Goal: Find contact information: Find contact information

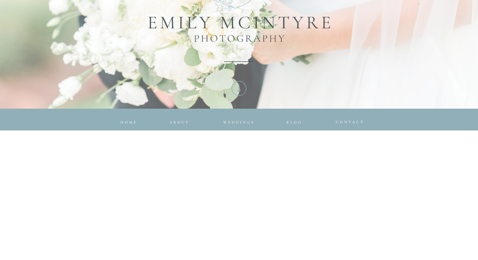
scroll to position [266, 0]
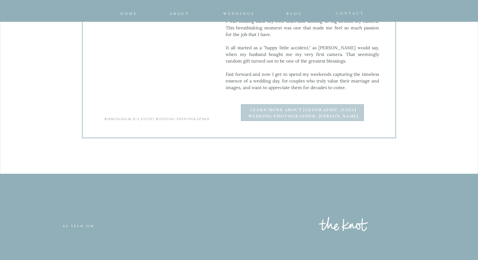
scroll to position [735, 0]
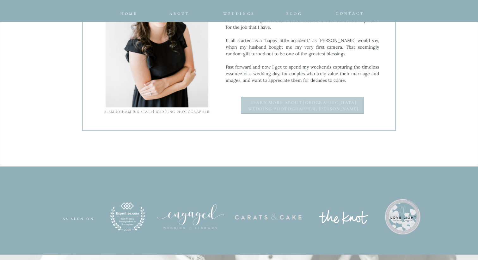
click at [305, 100] on b "Learn more about Birmingham Wedding photographer, Emily" at bounding box center [303, 106] width 110 height 12
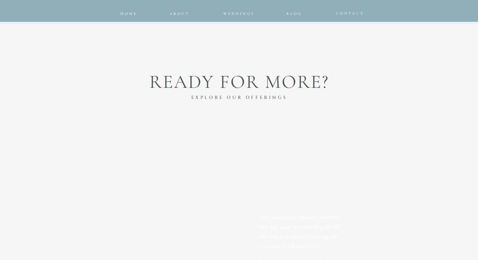
scroll to position [1555, 0]
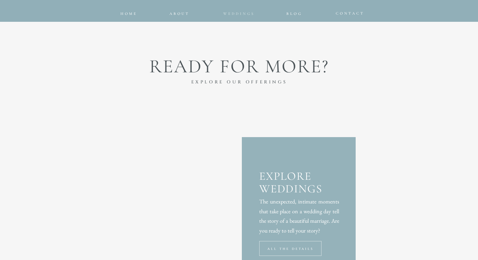
click at [241, 13] on span "Weddings" at bounding box center [239, 13] width 32 height 4
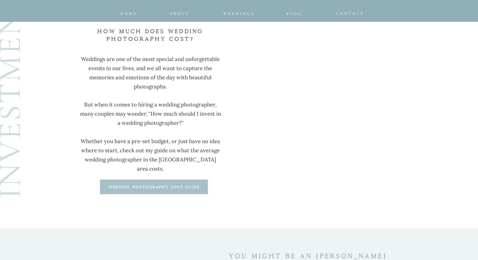
scroll to position [1649, 0]
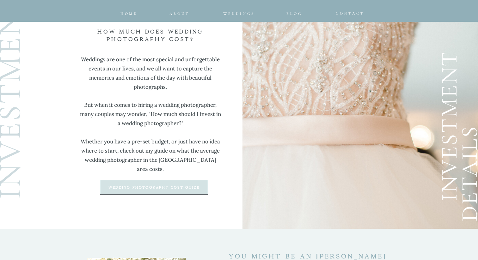
click at [180, 190] on div at bounding box center [154, 187] width 108 height 15
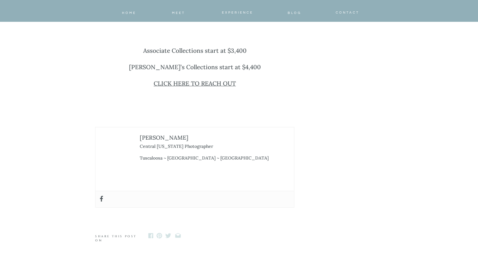
scroll to position [2552, 0]
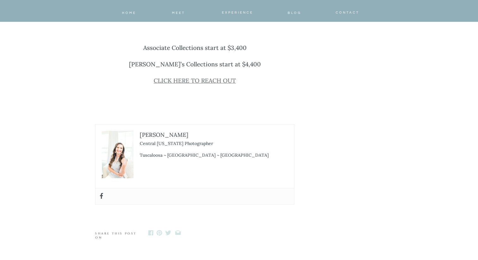
click at [207, 77] on link "CLICK HERE TO REACH OUT" at bounding box center [194, 81] width 82 height 8
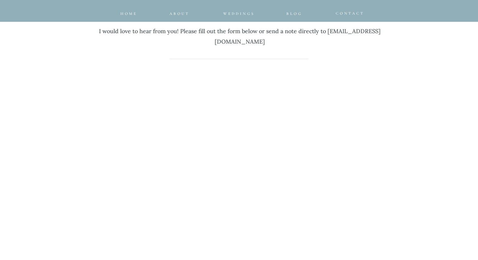
scroll to position [272, 0]
drag, startPoint x: 186, startPoint y: 42, endPoint x: 306, endPoint y: 46, distance: 120.1
click at [306, 46] on p "I would love to hear from you! Please fill out the form below or send a note di…" at bounding box center [240, 33] width 294 height 32
copy p "[EMAIL_ADDRESS][DOMAIN_NAME]"
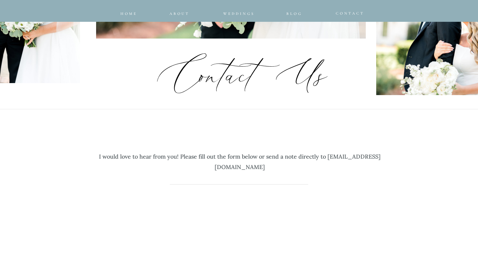
scroll to position [0, 0]
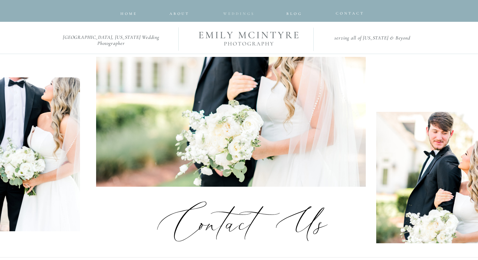
click at [232, 13] on span "Weddings" at bounding box center [239, 13] width 32 height 4
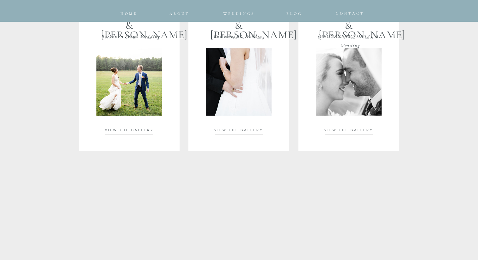
scroll to position [1261, 0]
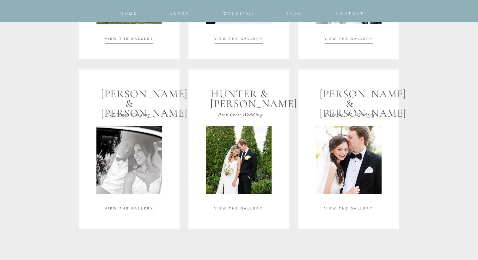
click at [142, 207] on span "VIEW THE GALLERY" at bounding box center [129, 208] width 49 height 3
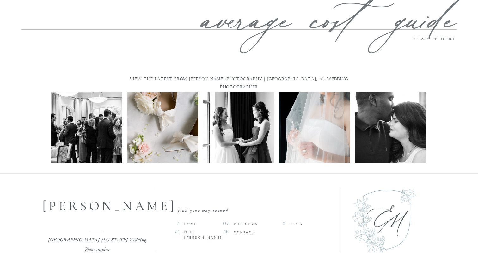
scroll to position [2269, 0]
